Goal: Task Accomplishment & Management: Manage account settings

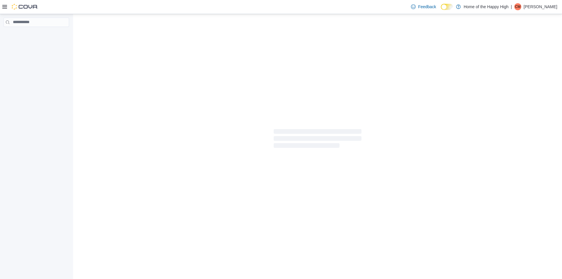
click at [549, 7] on p "[PERSON_NAME]" at bounding box center [541, 6] width 34 height 7
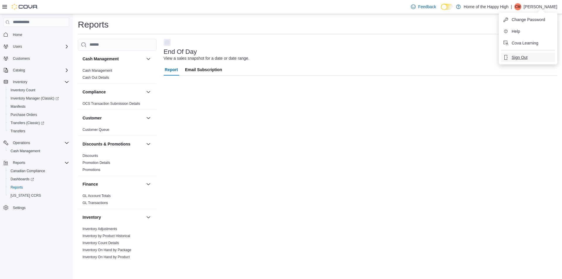
click at [528, 56] on button "Sign Out" at bounding box center [528, 57] width 54 height 9
